Goal: Check status: Check status

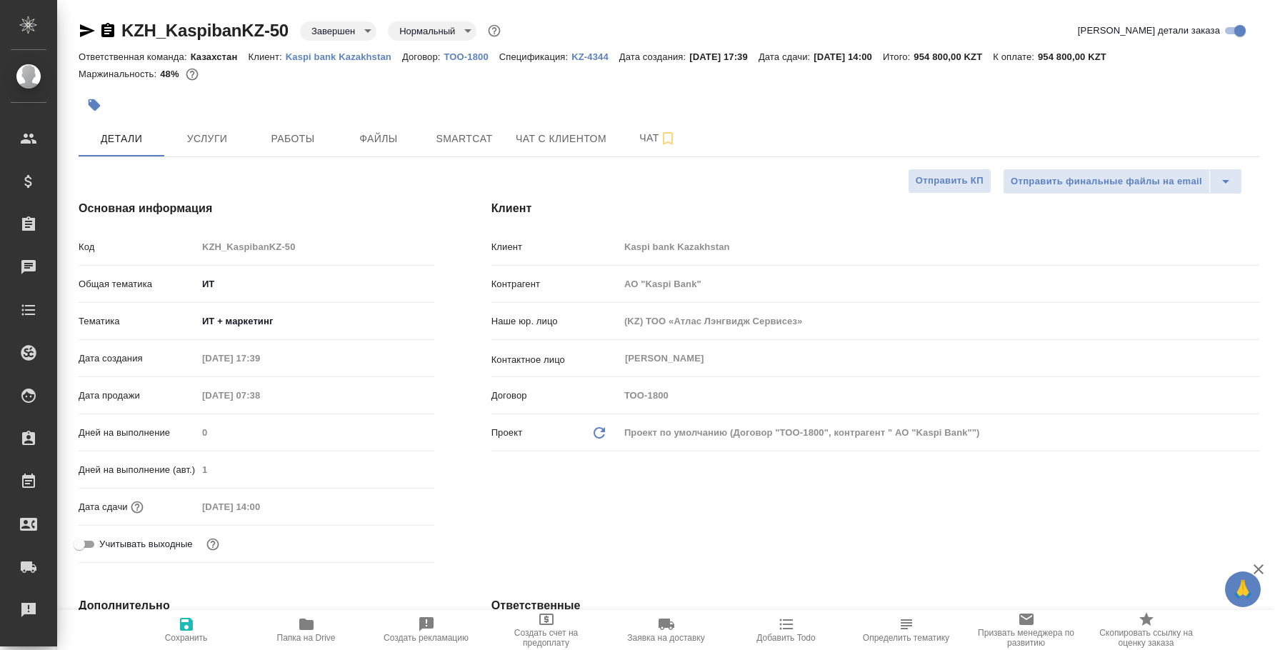
select select "RU"
type input "АО "Kaspi Bank""
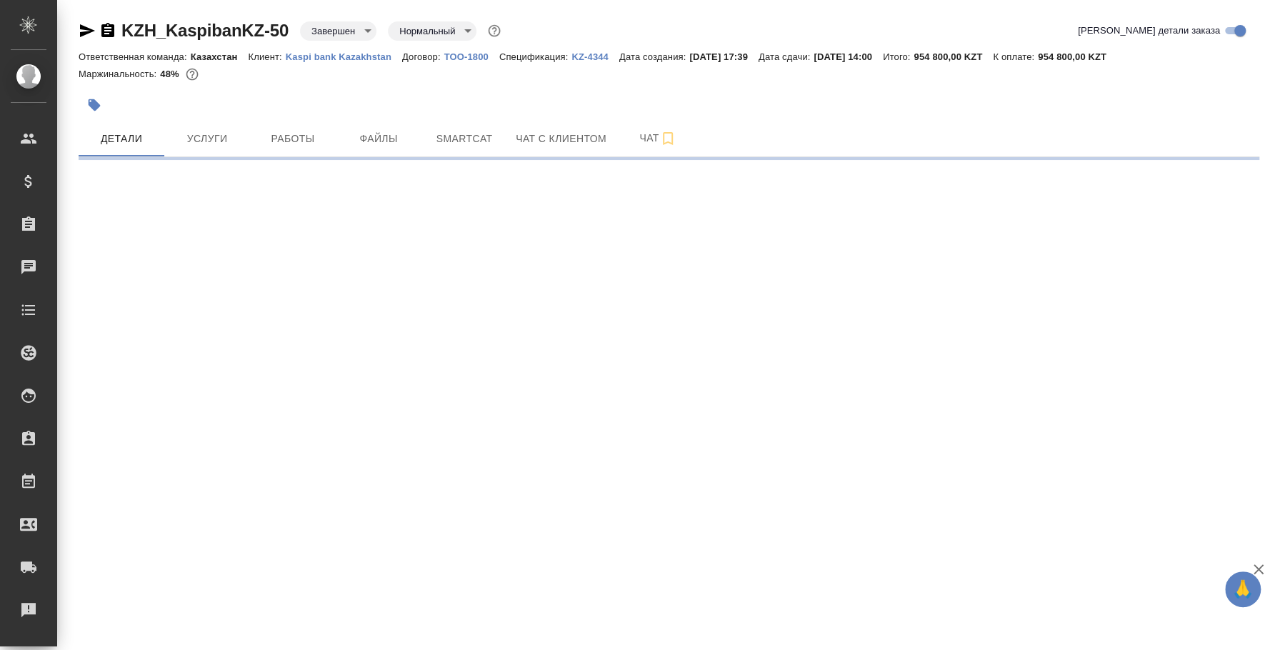
select select "RU"
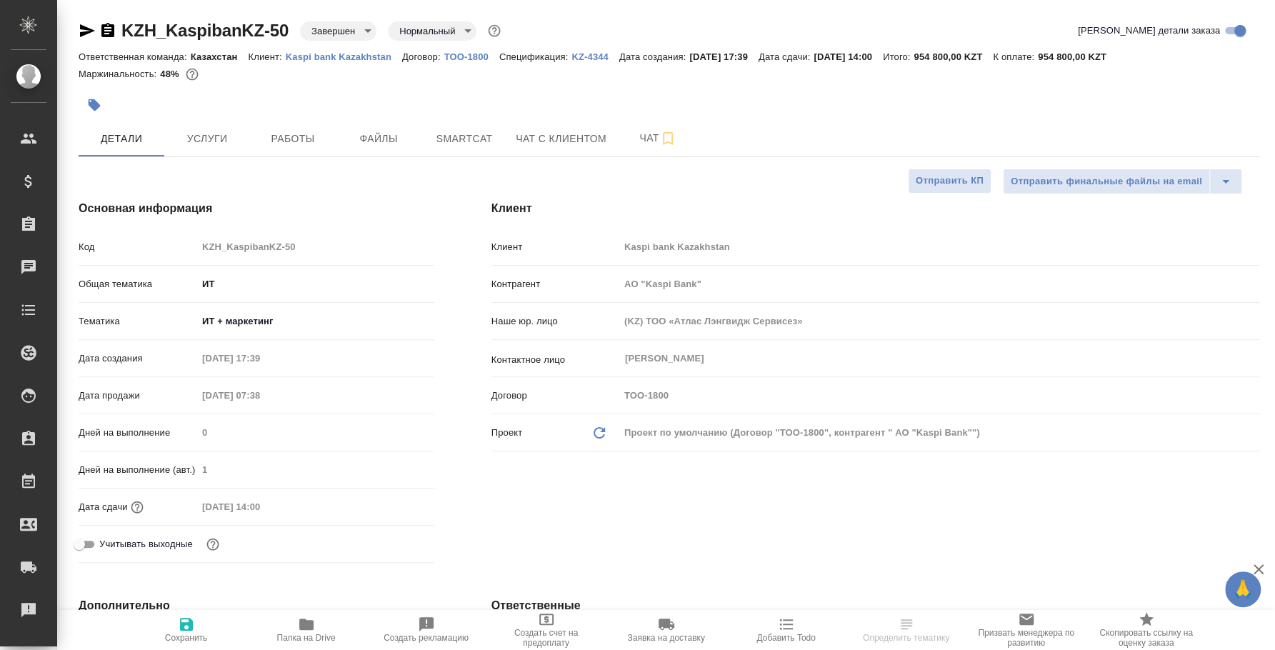
type textarea "x"
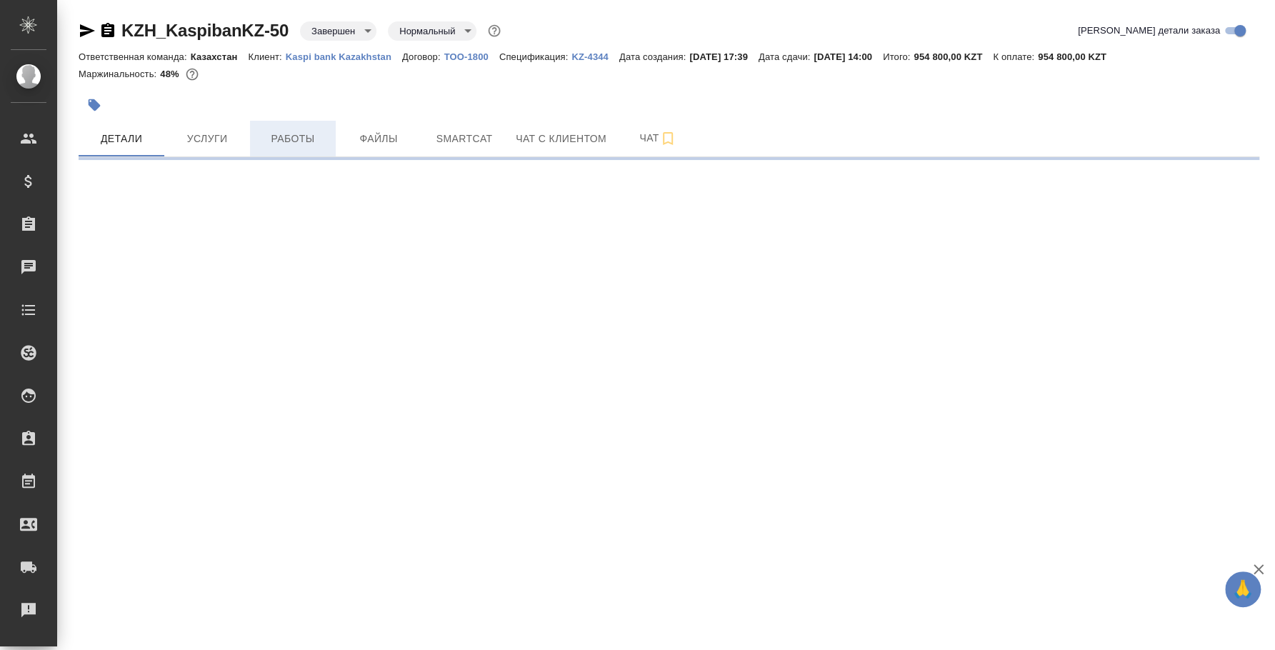
select select "RU"
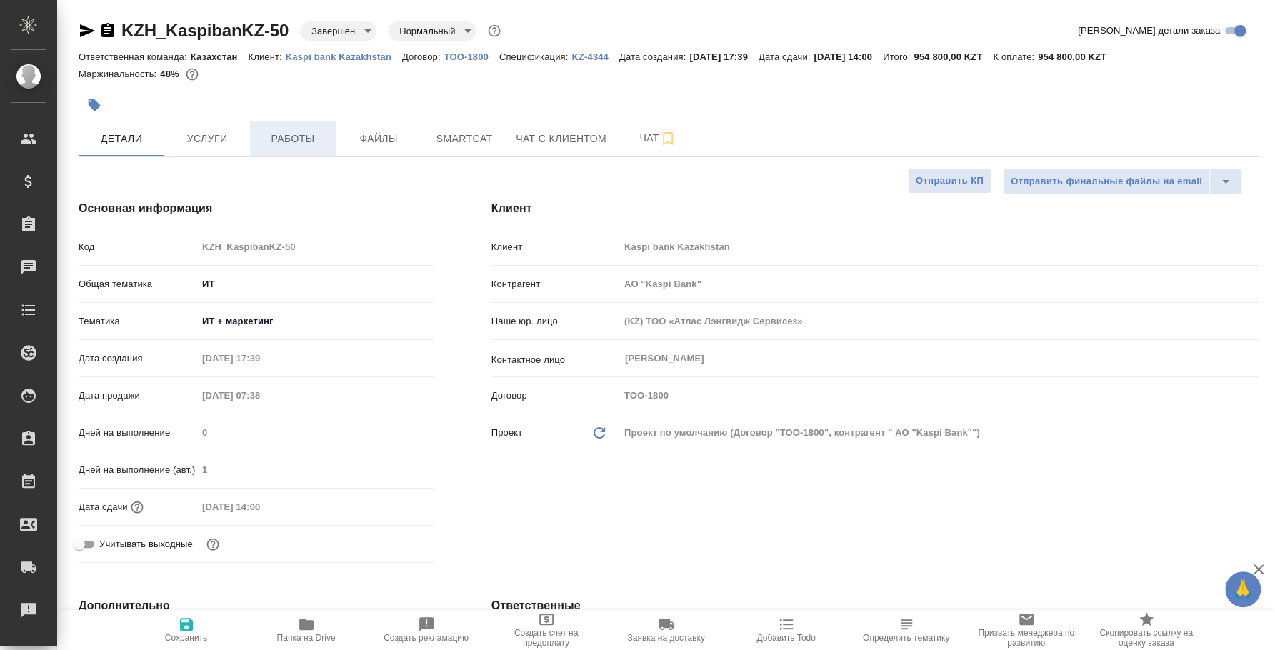
type textarea "x"
